Goal: Information Seeking & Learning: Learn about a topic

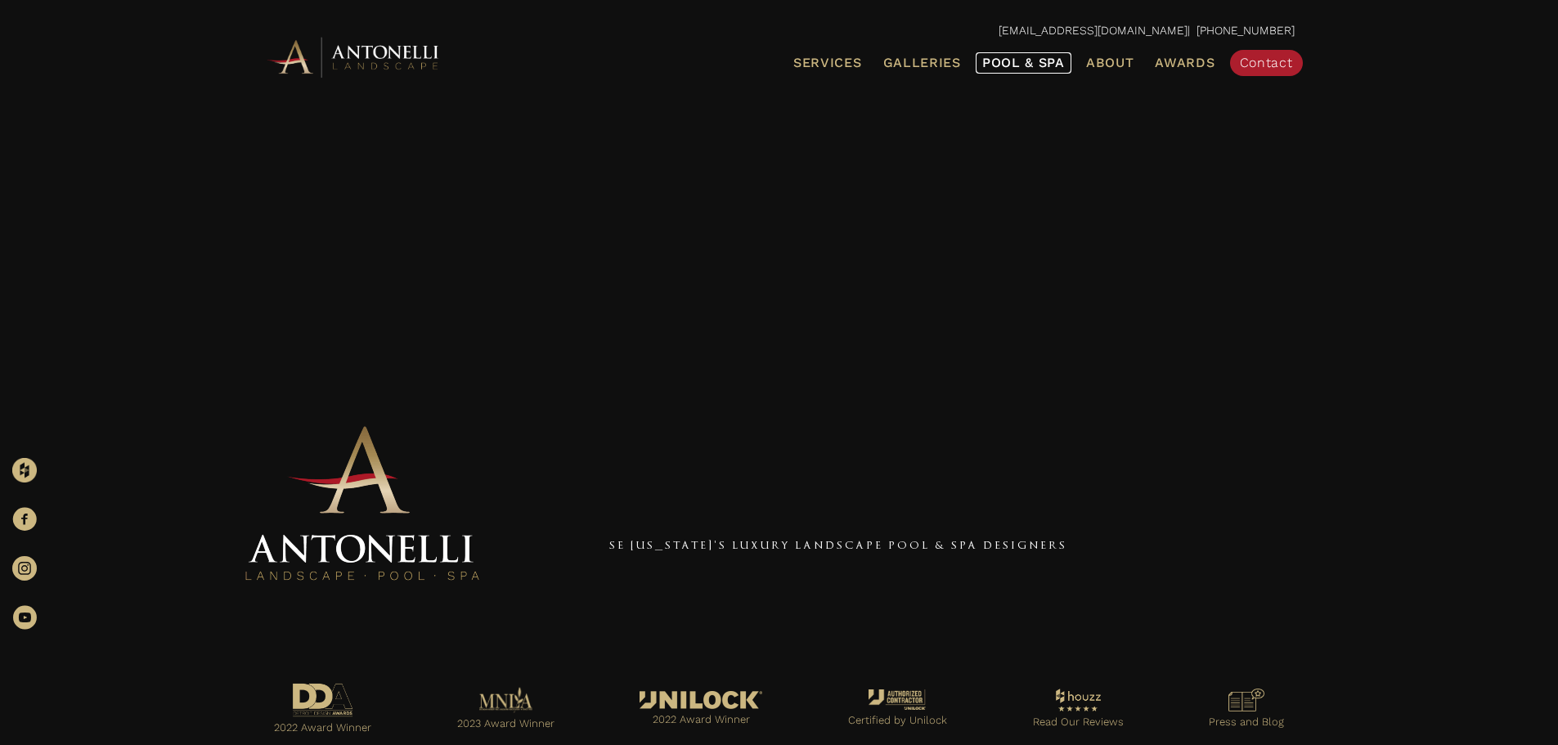
click at [1018, 67] on span "Pool & Spa" at bounding box center [1023, 63] width 83 height 16
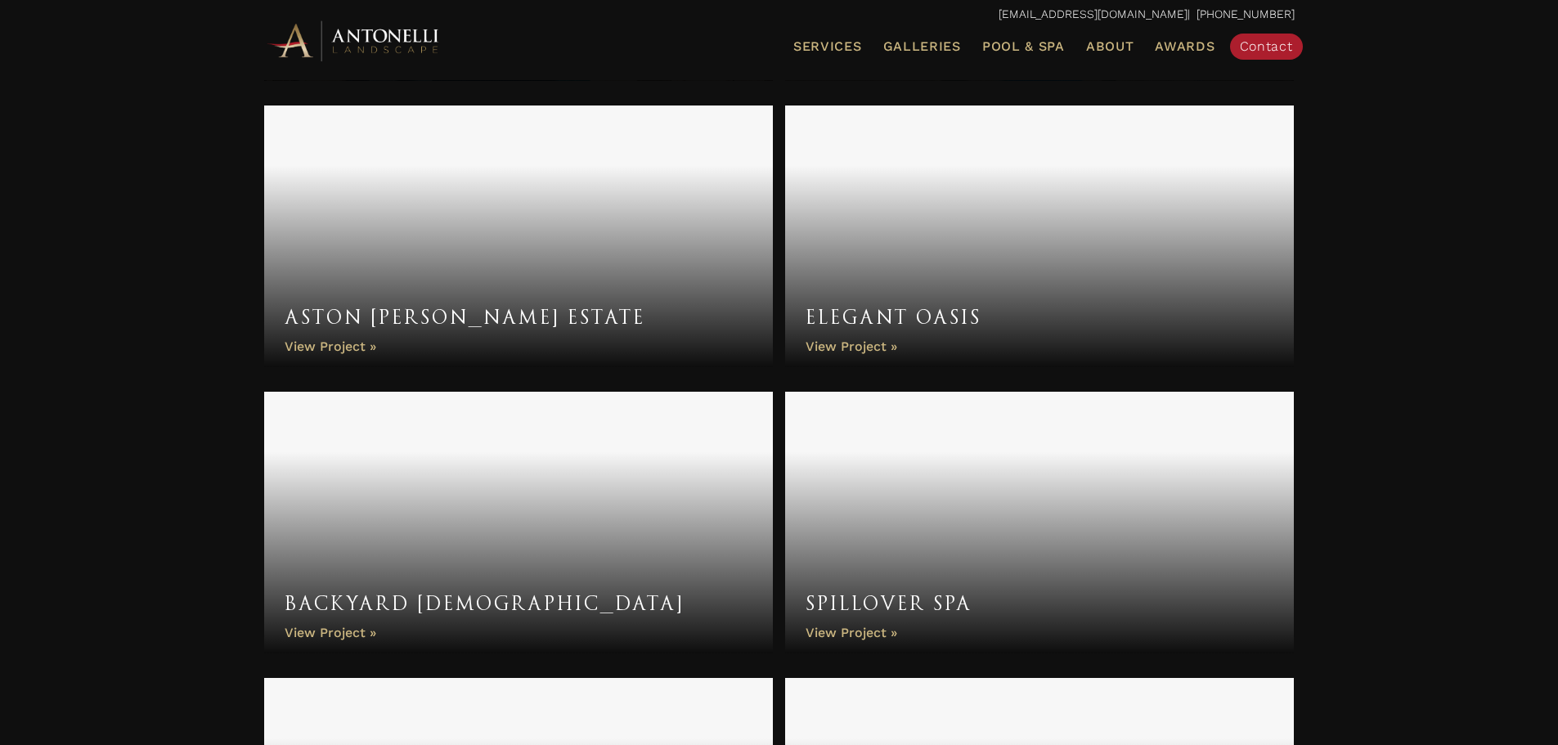
scroll to position [4990, 0]
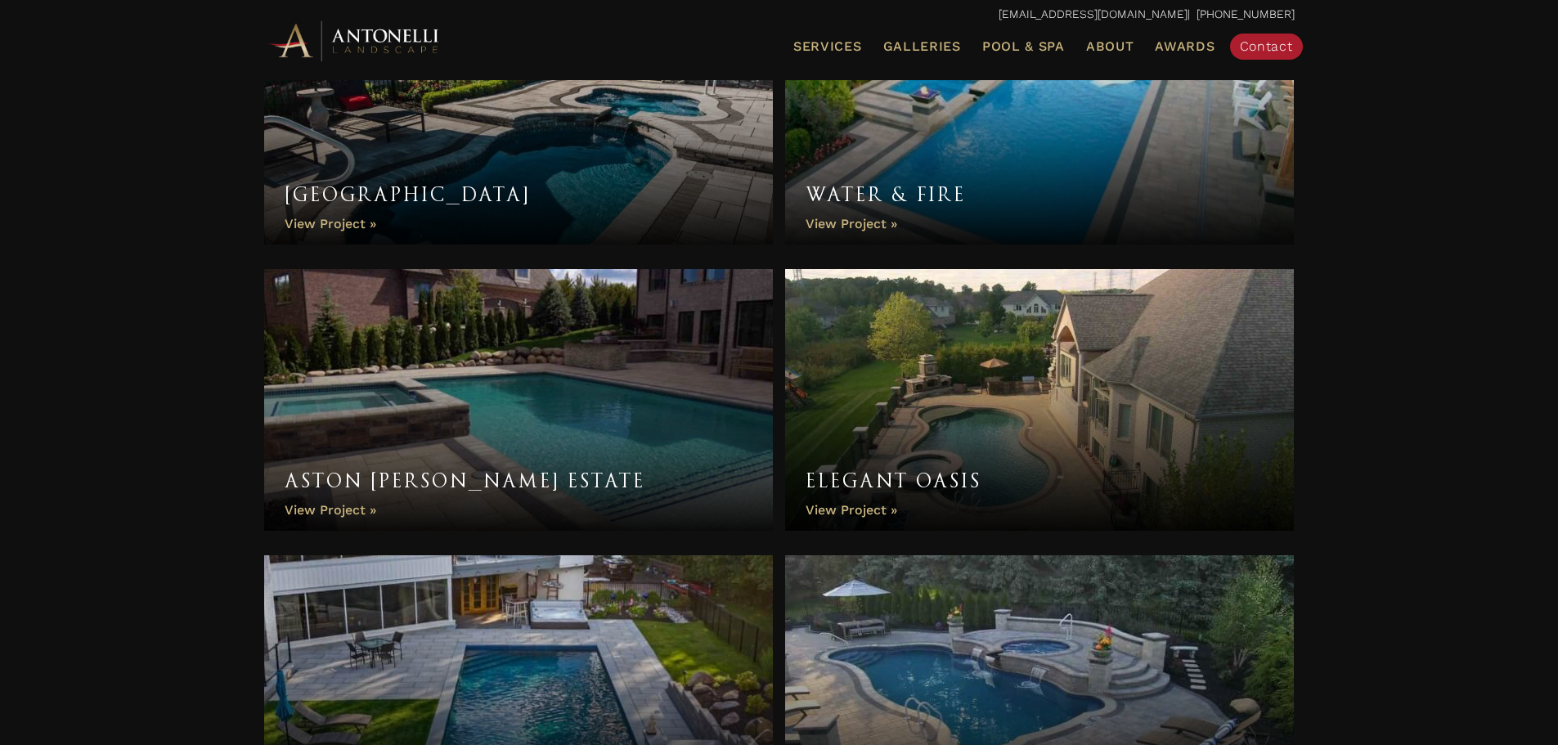
click at [1050, 406] on link "Elegant Oasis" at bounding box center [1040, 400] width 510 height 262
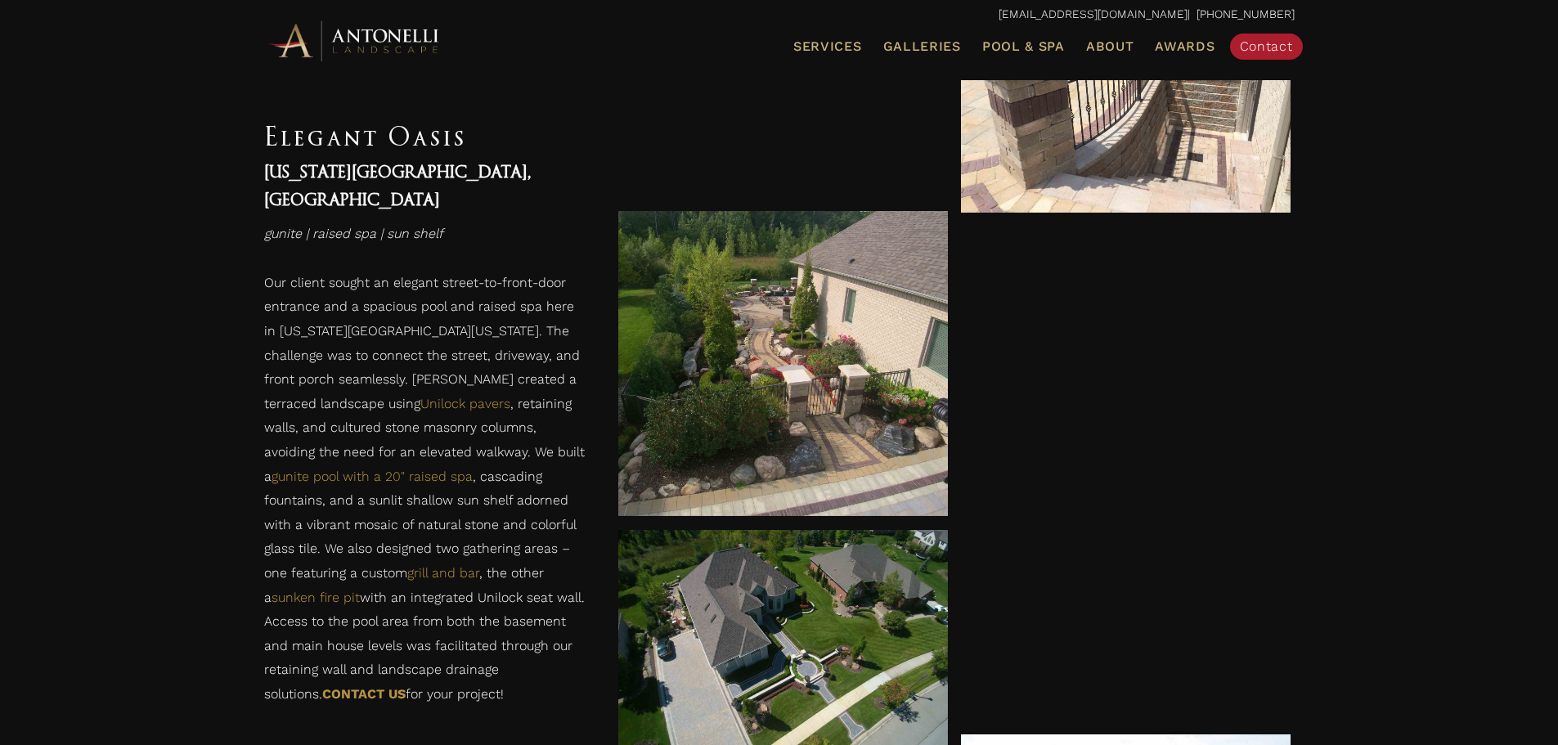
scroll to position [2945, 0]
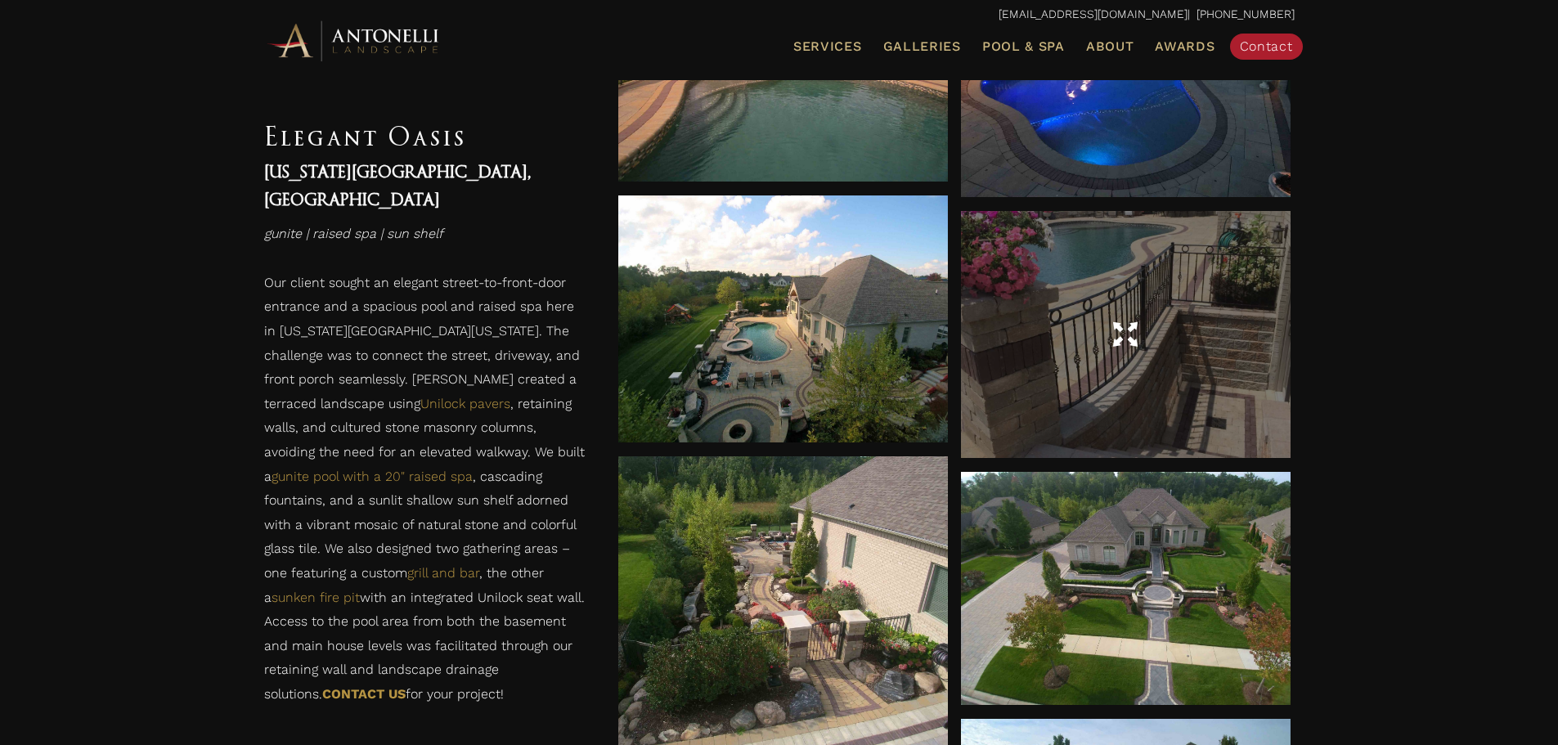
click at [1138, 339] on span at bounding box center [1125, 335] width 25 height 29
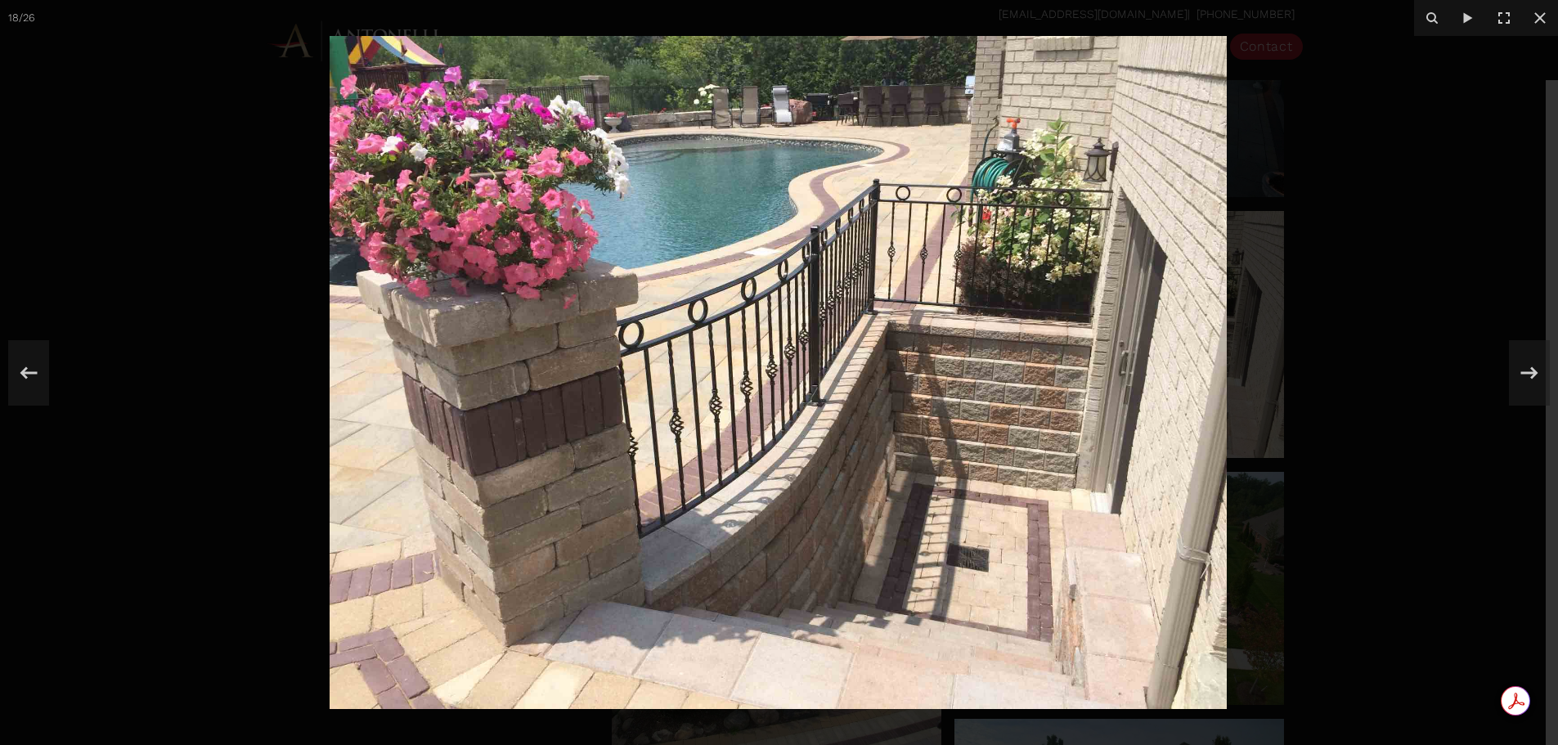
scroll to position [3109, 0]
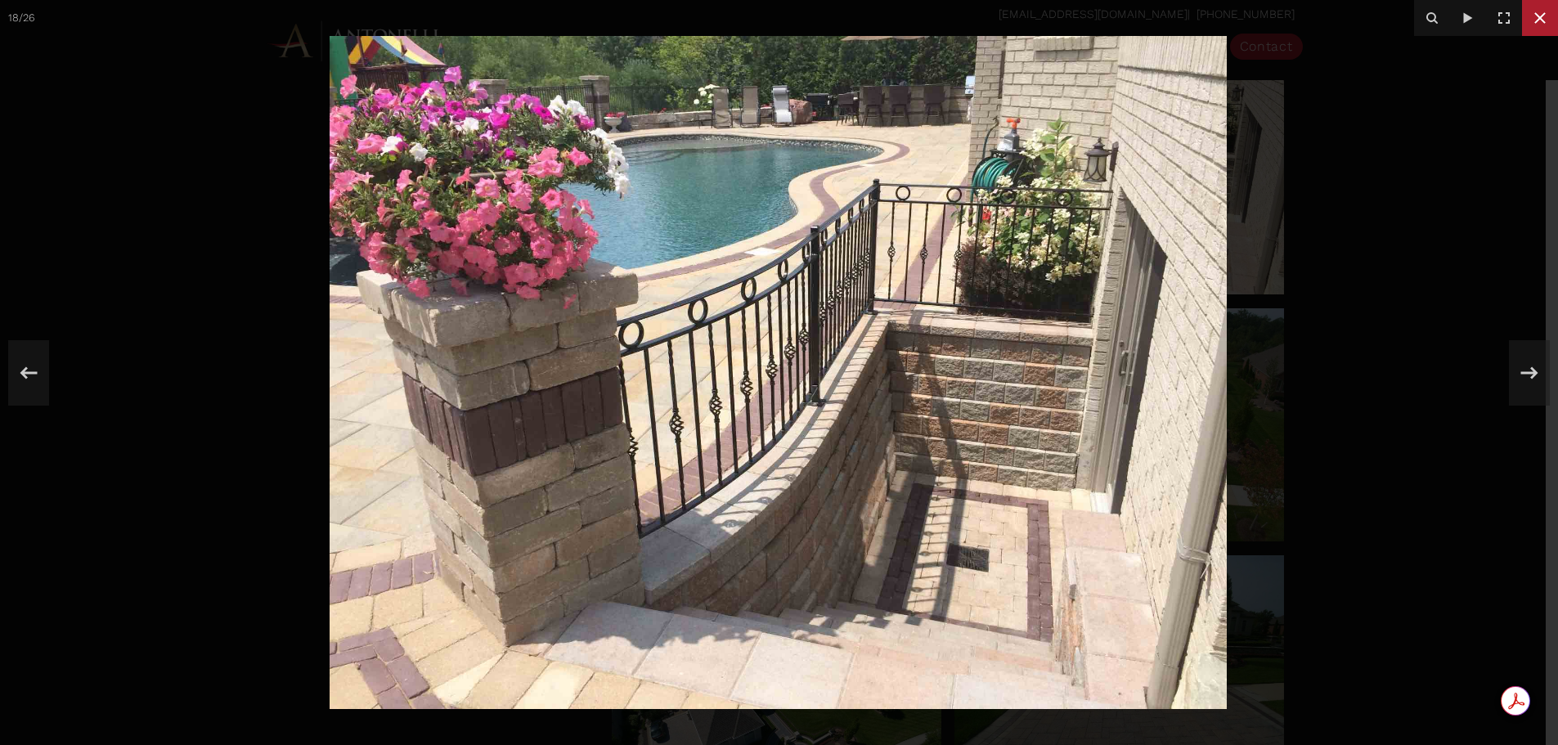
click at [1545, 11] on icon at bounding box center [1541, 18] width 20 height 20
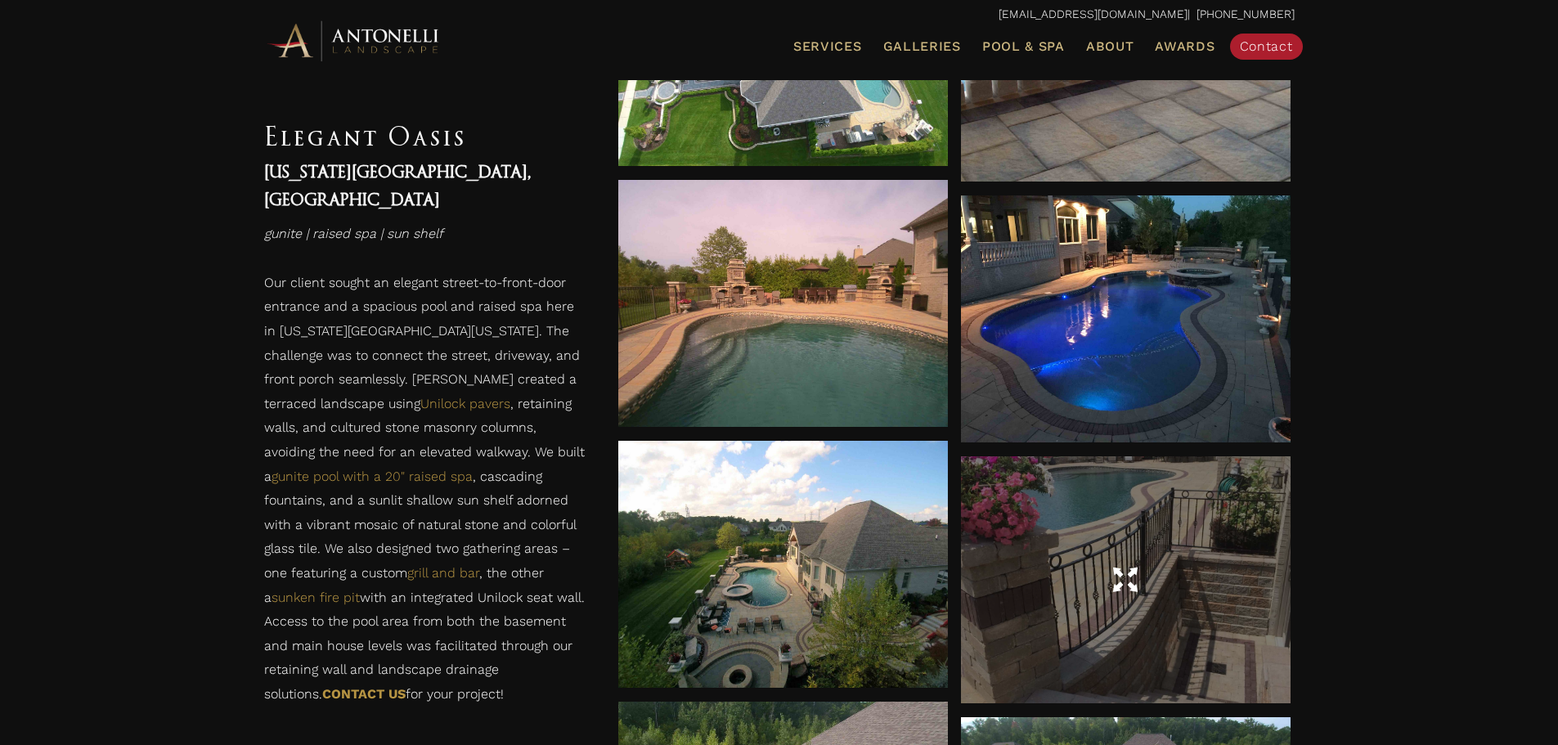
scroll to position [2945, 0]
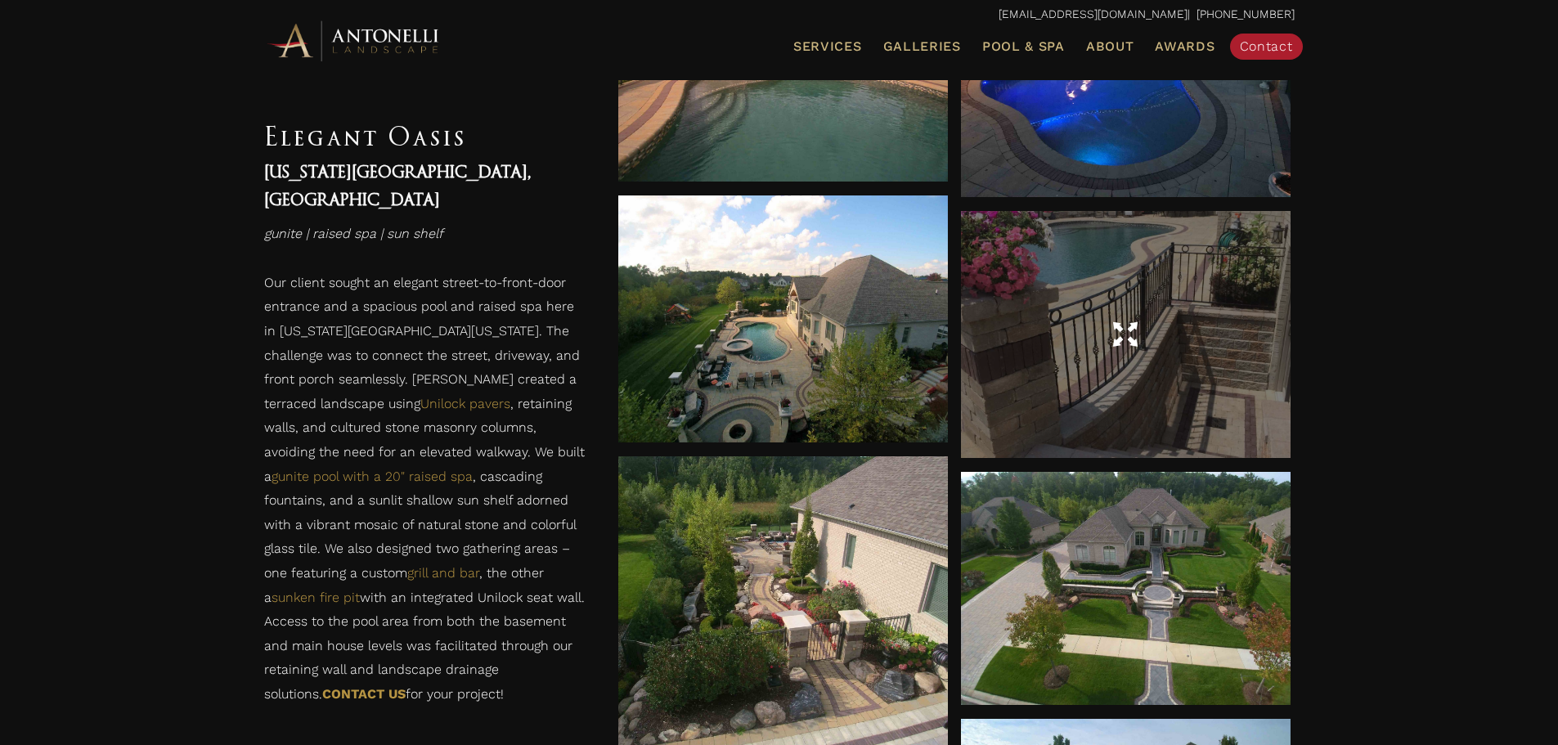
click at [1134, 326] on span at bounding box center [1125, 335] width 25 height 29
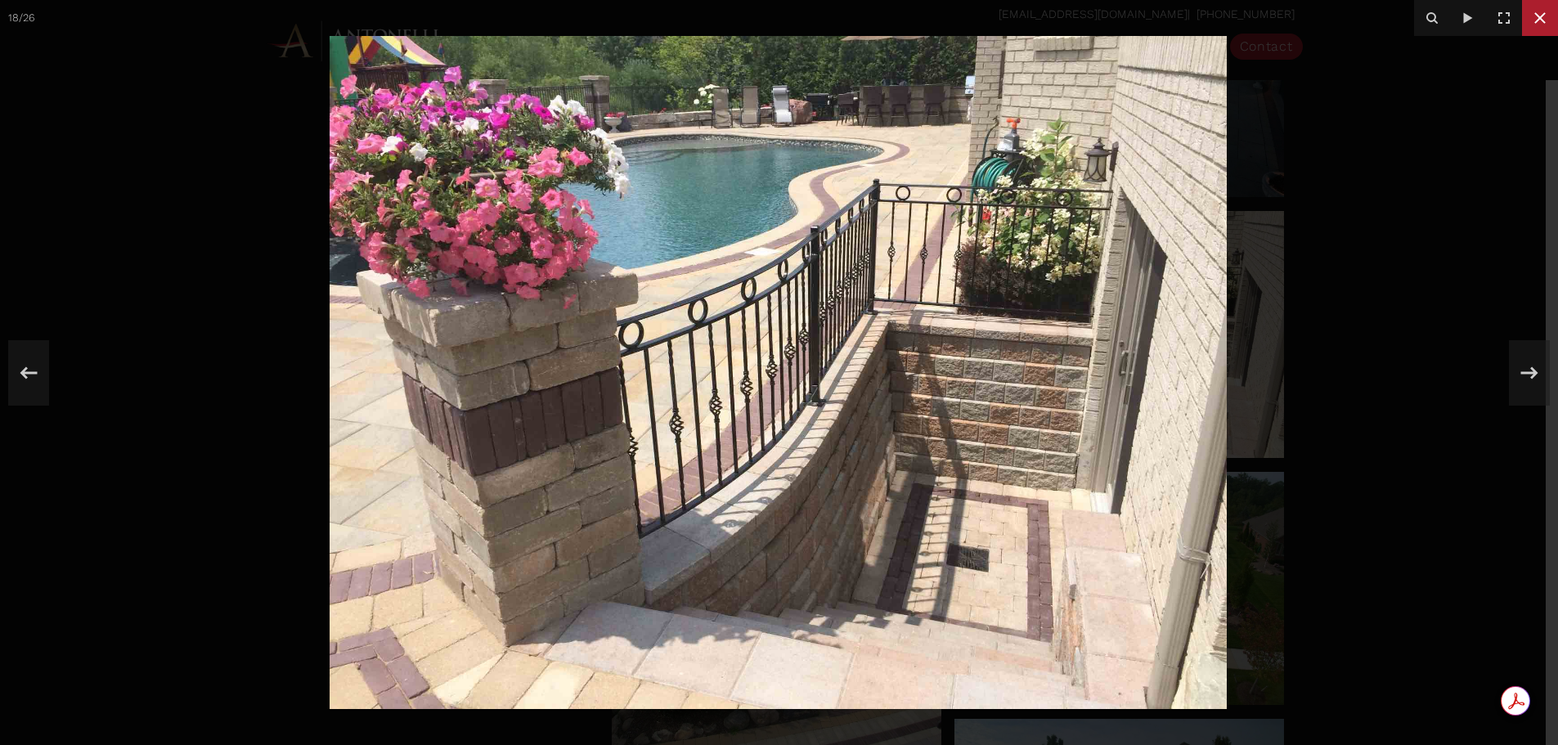
click at [1545, 23] on icon at bounding box center [1540, 17] width 11 height 11
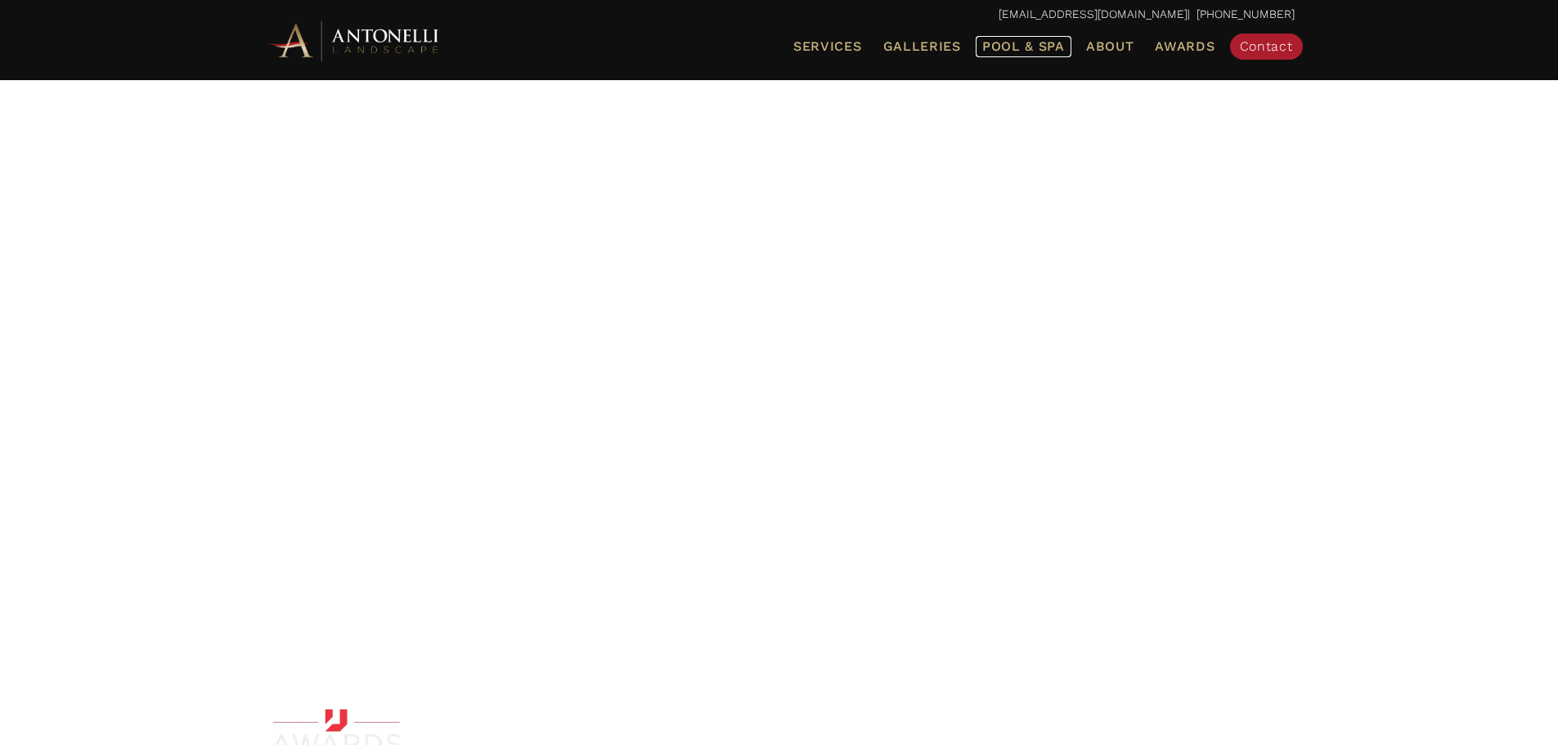
click at [1020, 38] on span "Pool & Spa" at bounding box center [1023, 46] width 83 height 16
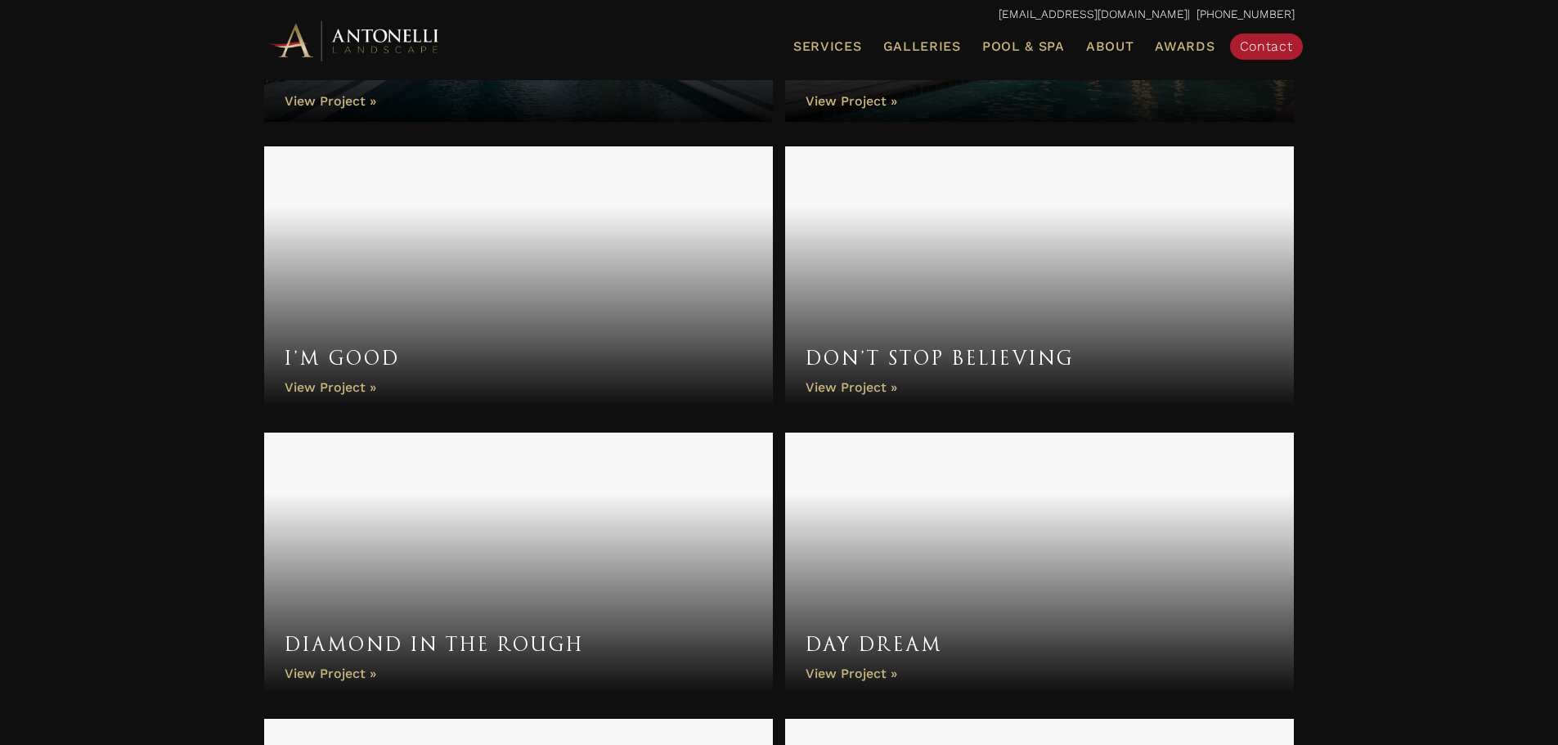
scroll to position [1145, 0]
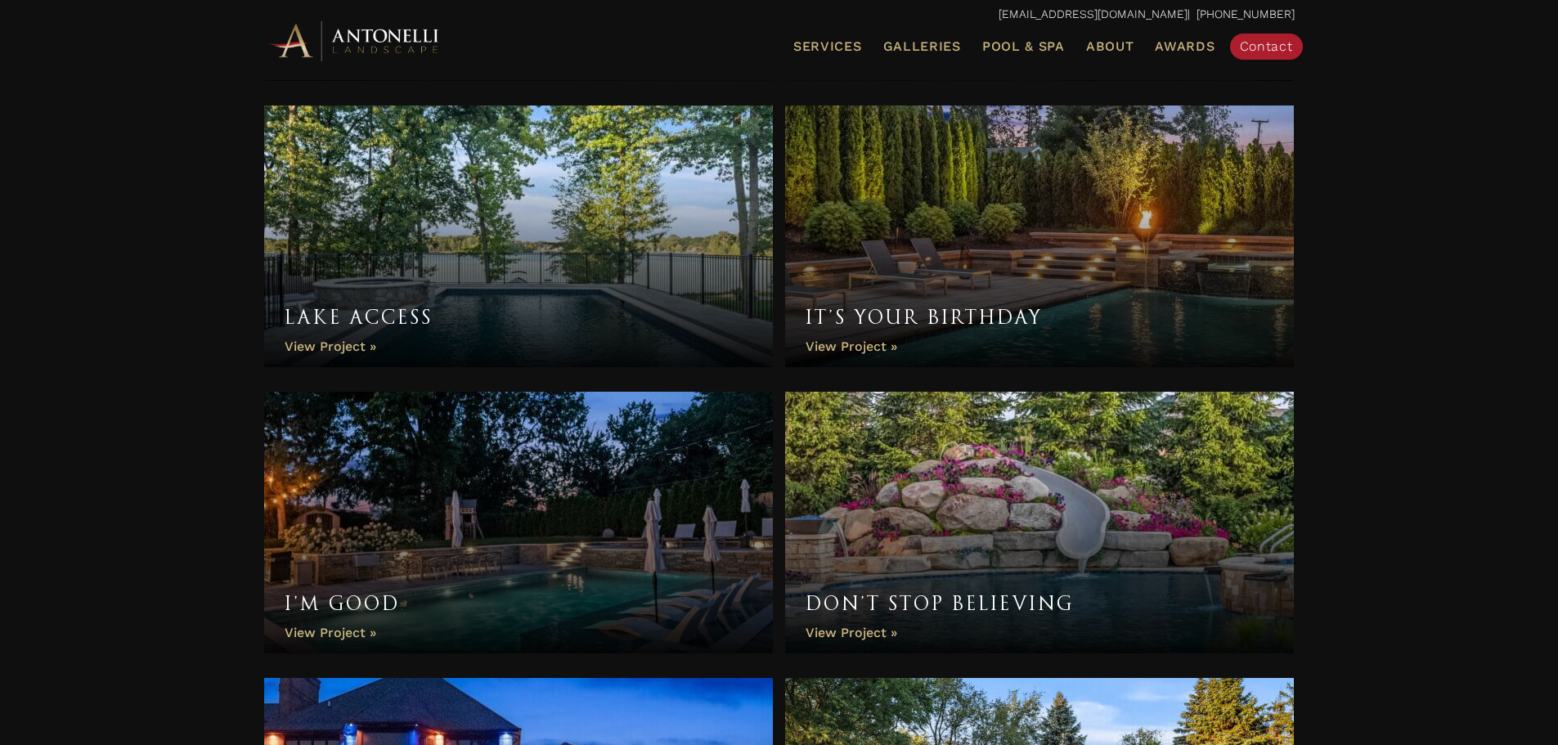
click at [1003, 193] on link "It’s Your Birthday" at bounding box center [1040, 237] width 510 height 262
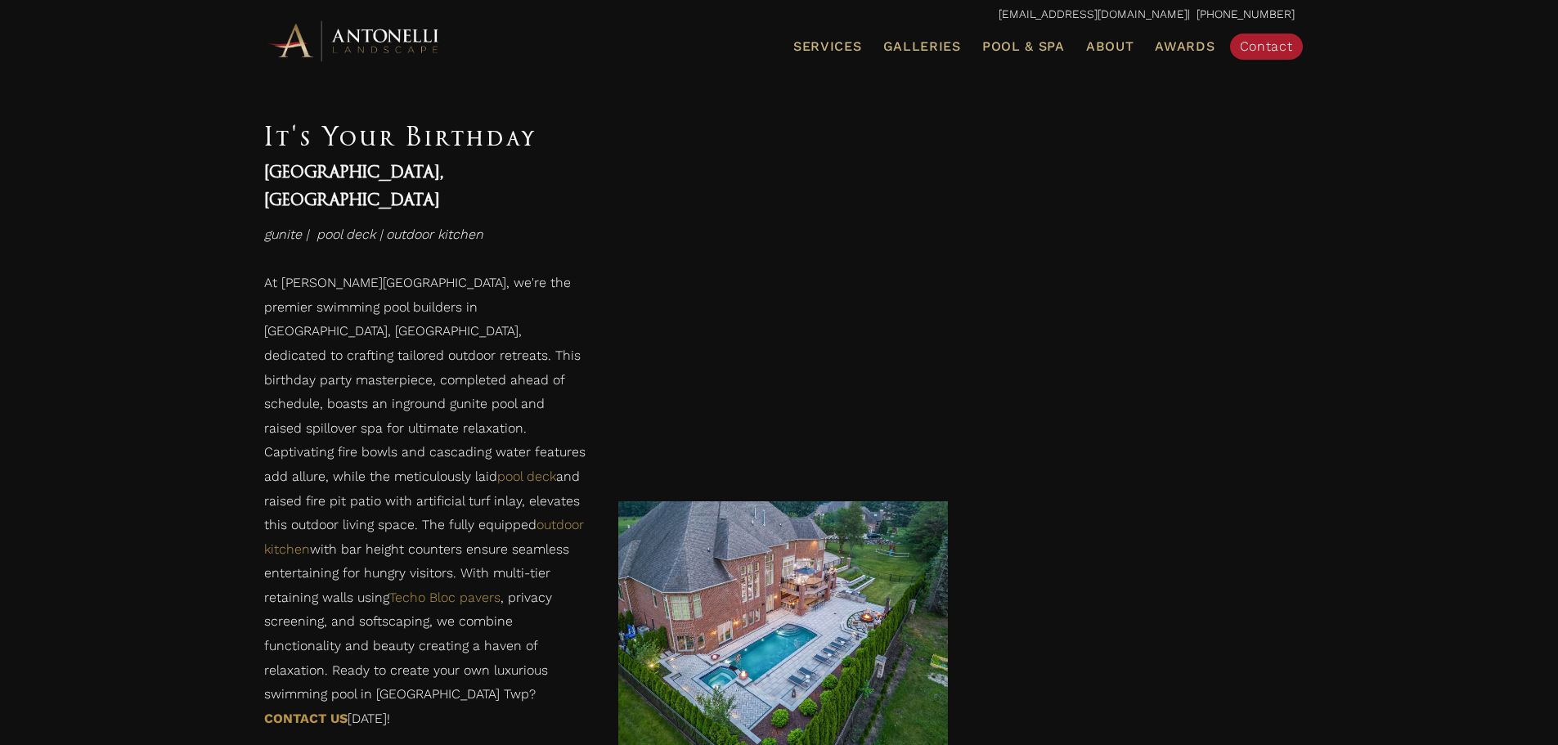
scroll to position [1473, 0]
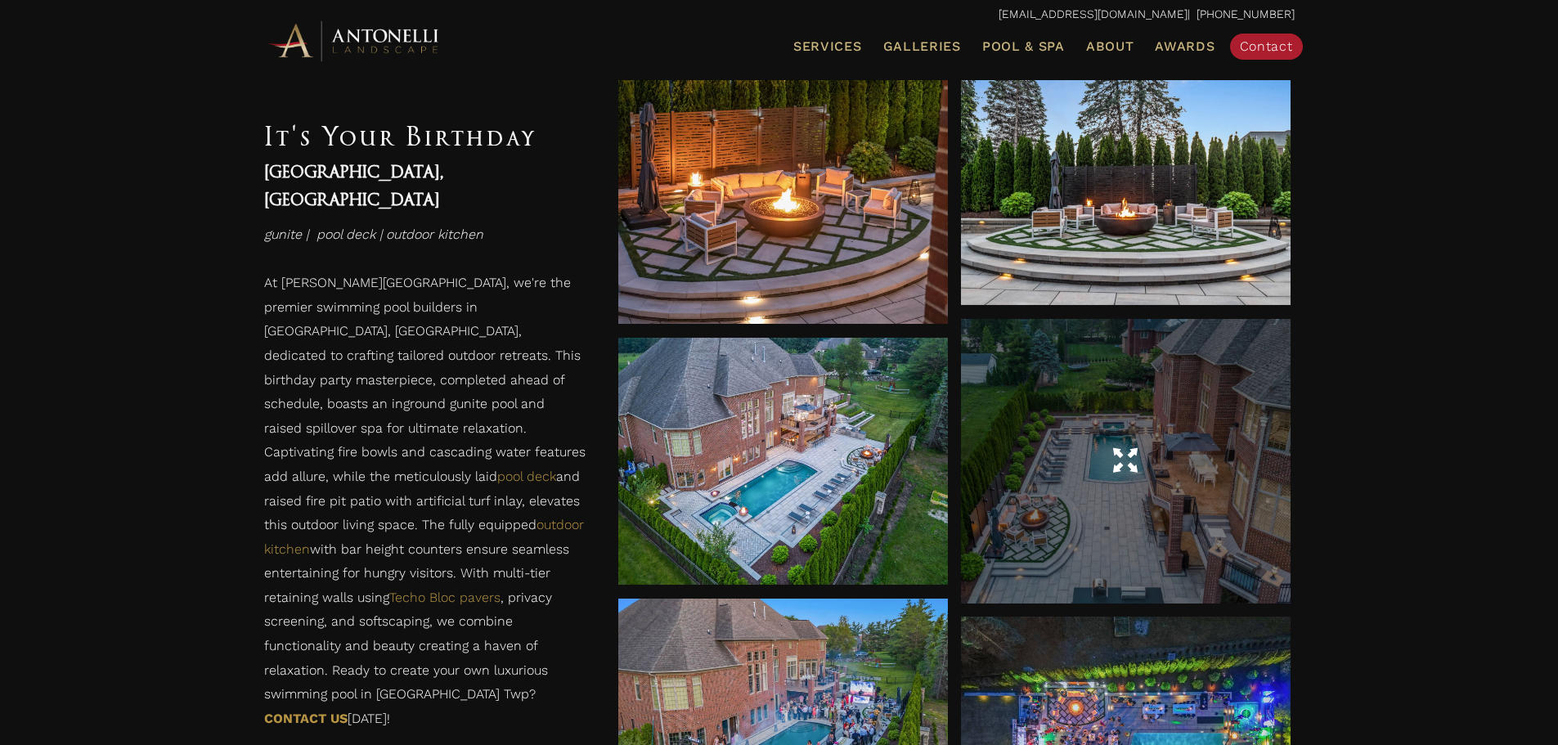
click at [1077, 401] on div at bounding box center [1126, 461] width 330 height 285
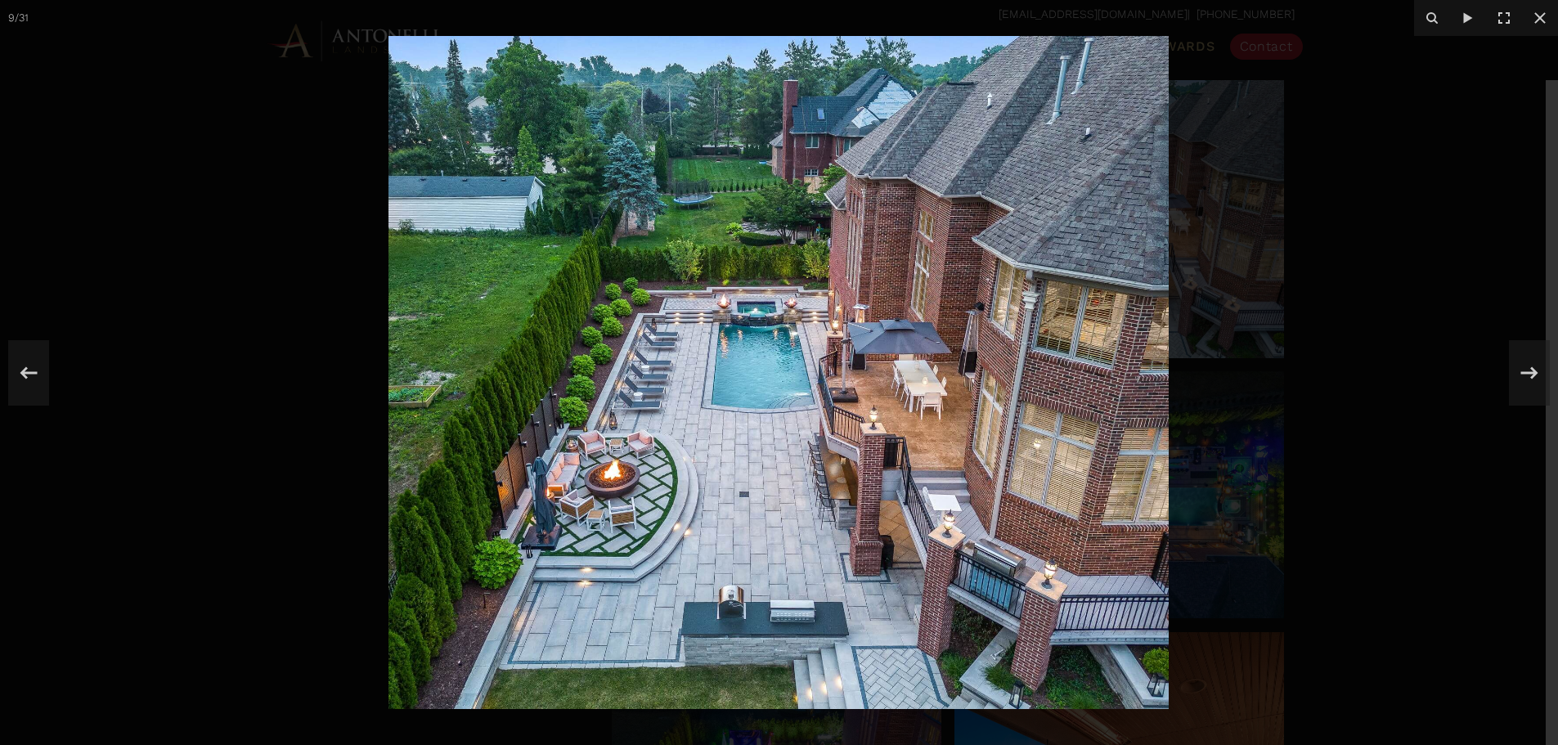
scroll to position [1636, 0]
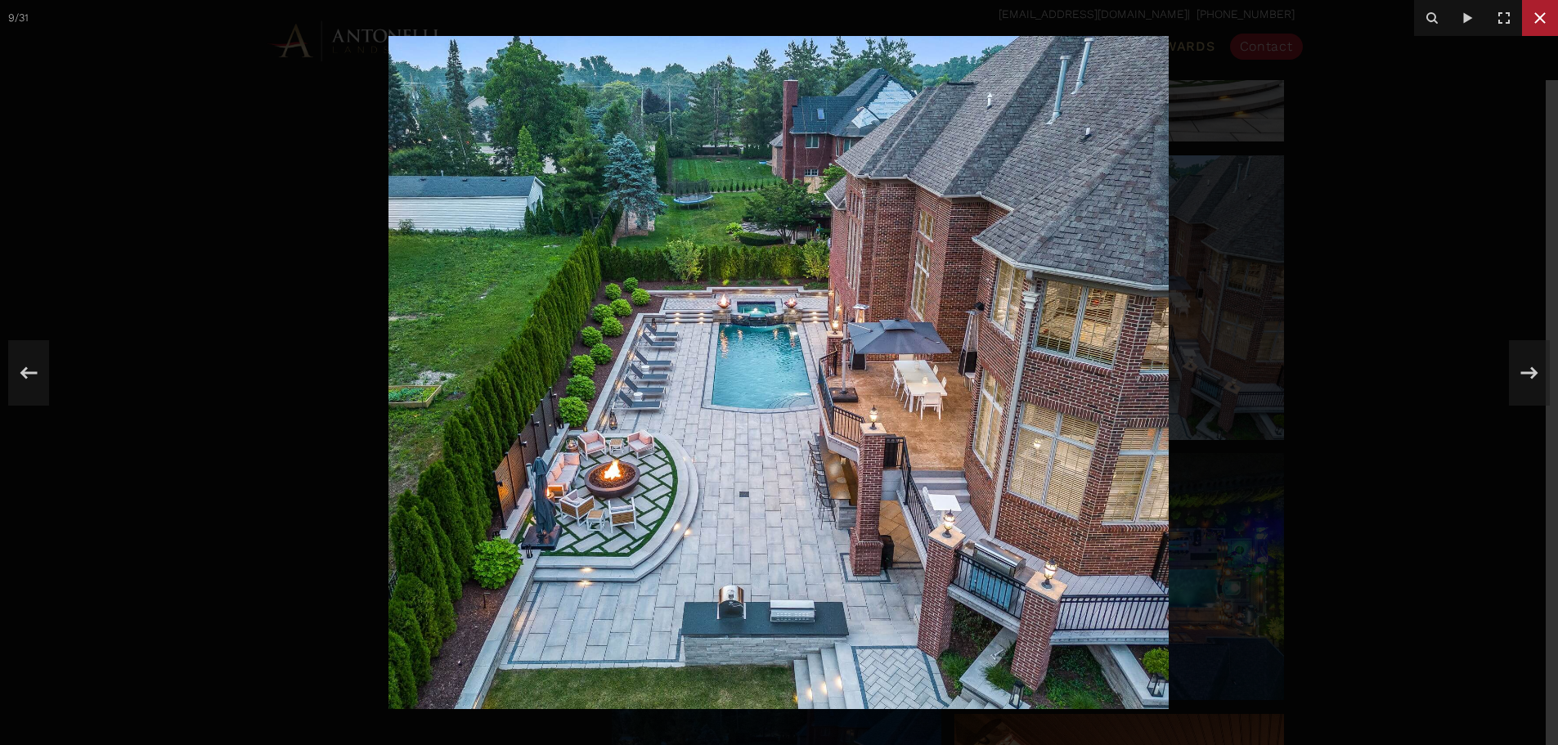
click at [1535, 21] on icon at bounding box center [1541, 18] width 20 height 20
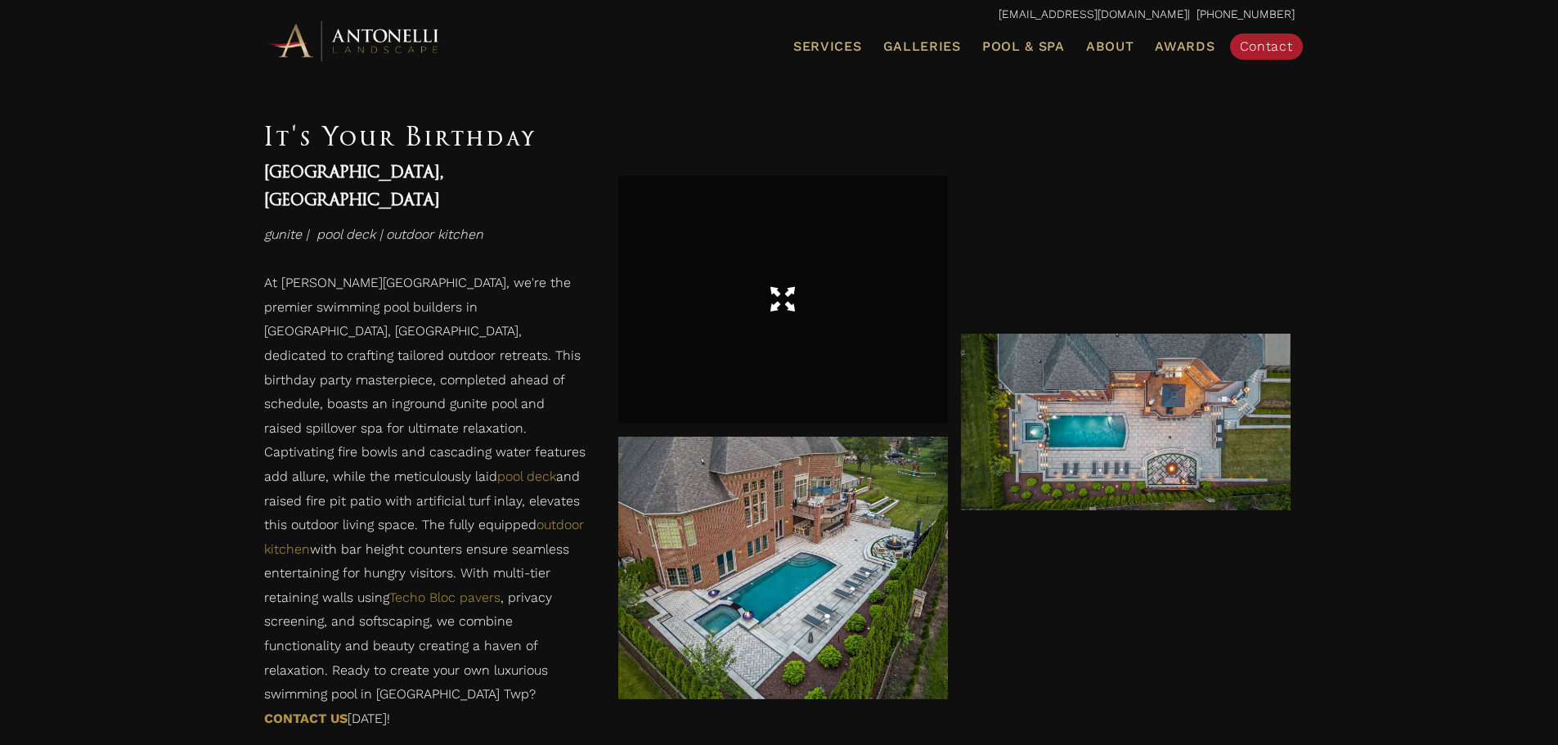
scroll to position [4254, 0]
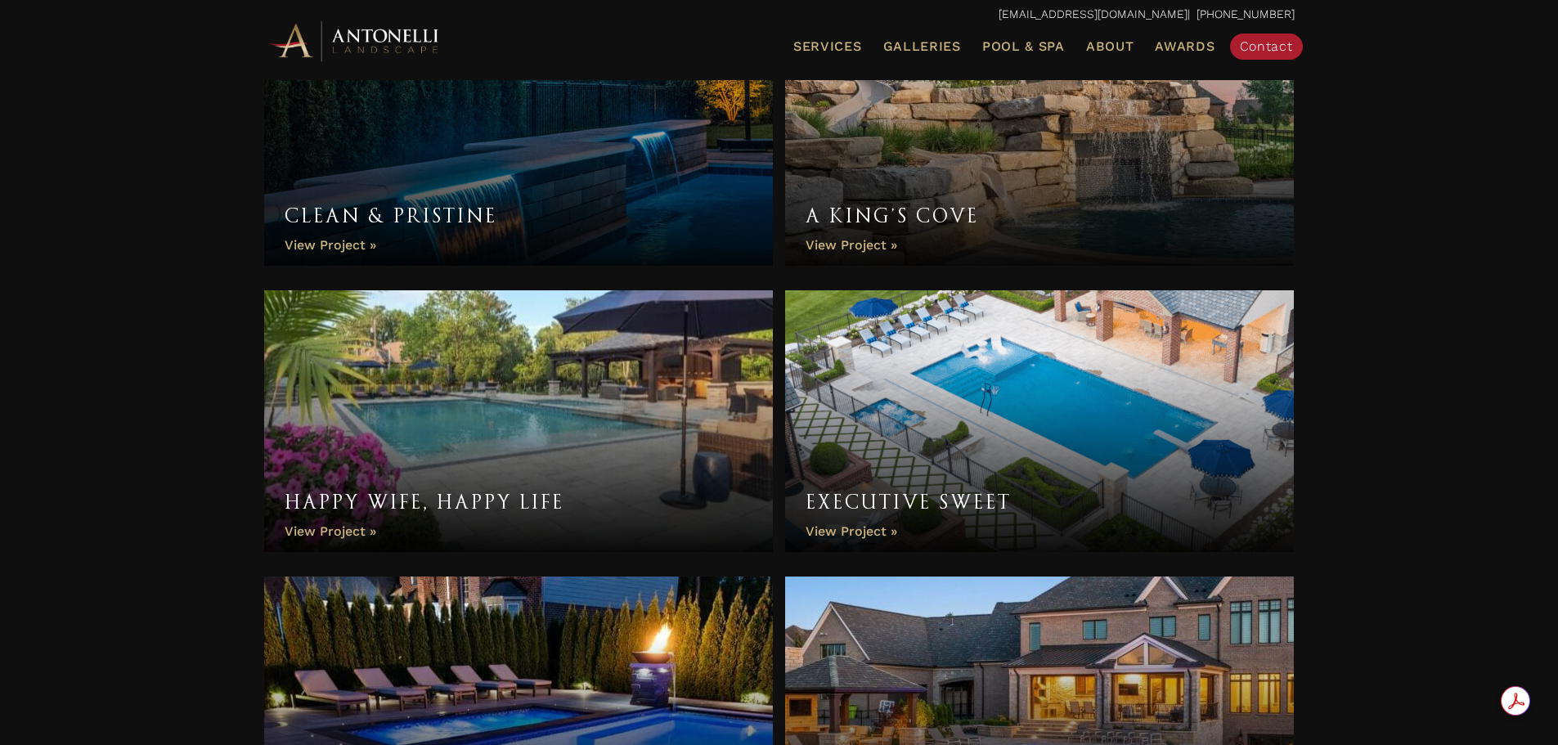
scroll to position [2269, 0]
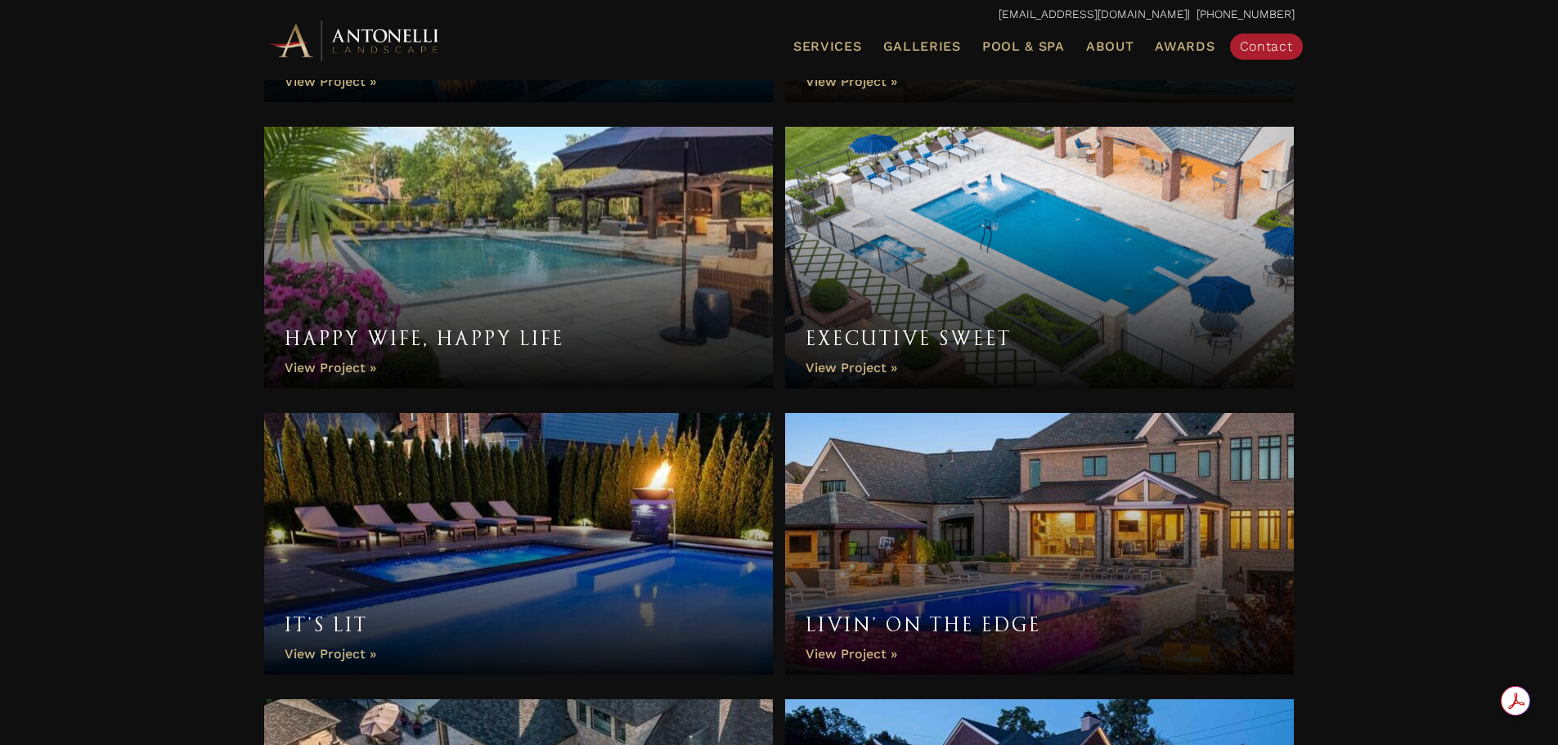
click at [481, 518] on link "It’s Lit" at bounding box center [519, 544] width 510 height 262
